Goal: Information Seeking & Learning: Find specific page/section

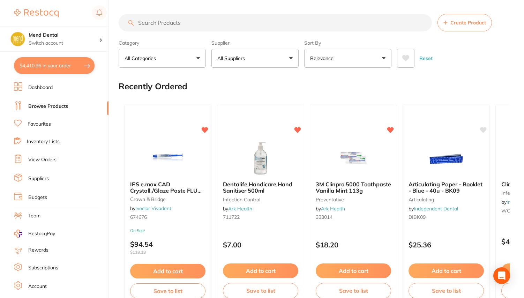
click at [247, 62] on button "All Suppliers" at bounding box center [254, 58] width 87 height 19
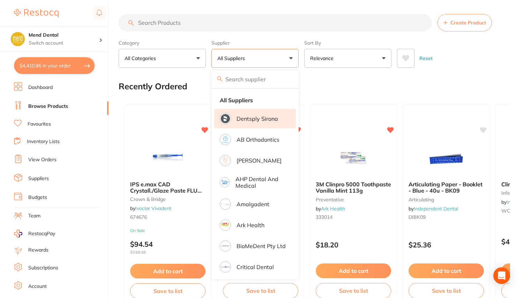
click at [250, 117] on p "Dentsply Sirona" at bounding box center [257, 118] width 42 height 6
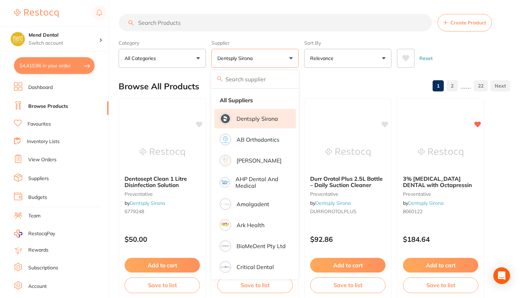
click at [184, 25] on input "search" at bounding box center [275, 22] width 313 height 17
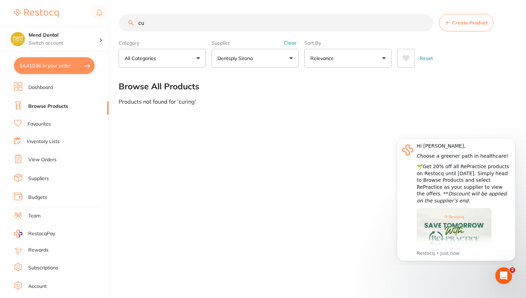
type input "c"
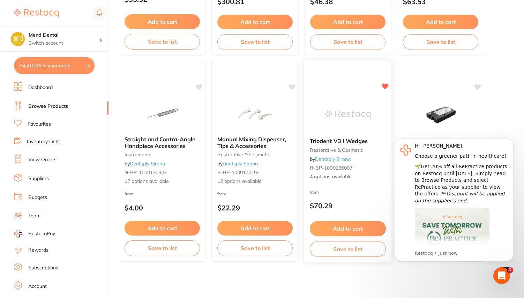
scroll to position [1893, 0]
click at [512, 140] on icon "Dismiss notification" at bounding box center [512, 140] width 4 height 4
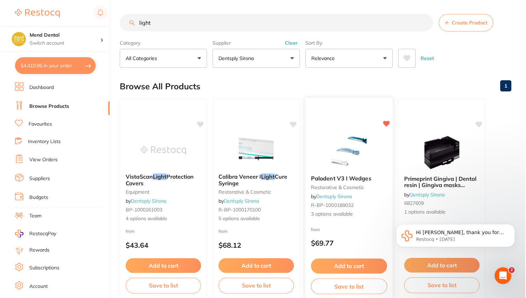
scroll to position [0, 0]
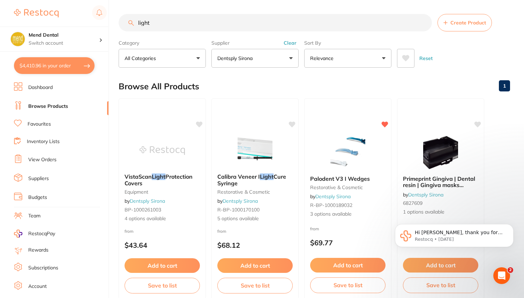
click at [166, 25] on input "light" at bounding box center [275, 22] width 313 height 17
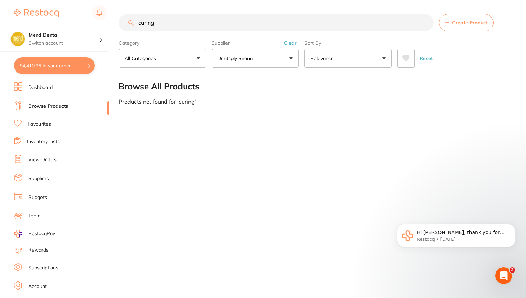
click at [161, 27] on input "curing" at bounding box center [276, 22] width 315 height 17
type input "smartlight"
